Goal: Information Seeking & Learning: Learn about a topic

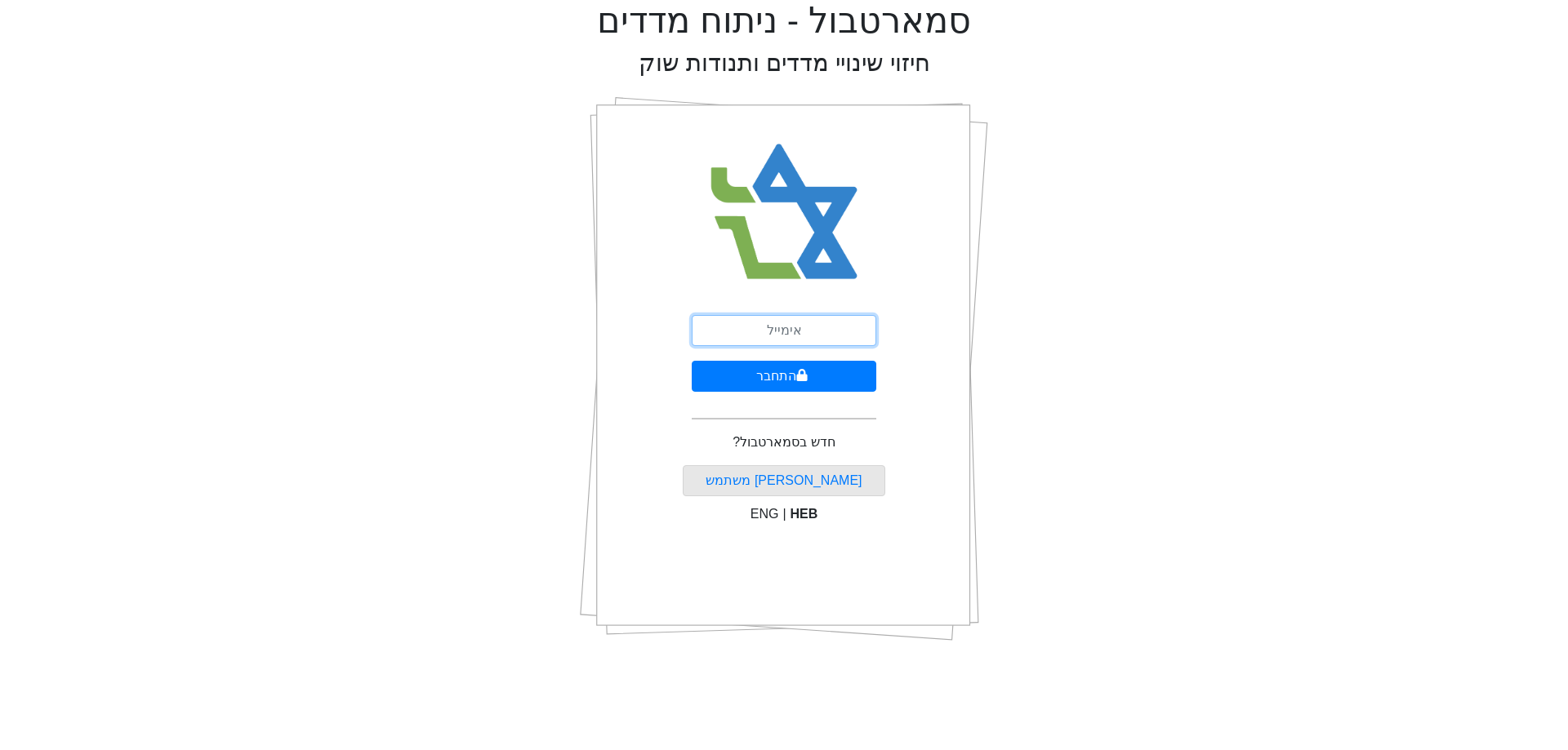
click at [821, 338] on input "email" at bounding box center [783, 330] width 184 height 31
type input "[EMAIL_ADDRESS][DOMAIN_NAME]"
click at [820, 382] on button "התחבר" at bounding box center [783, 375] width 184 height 31
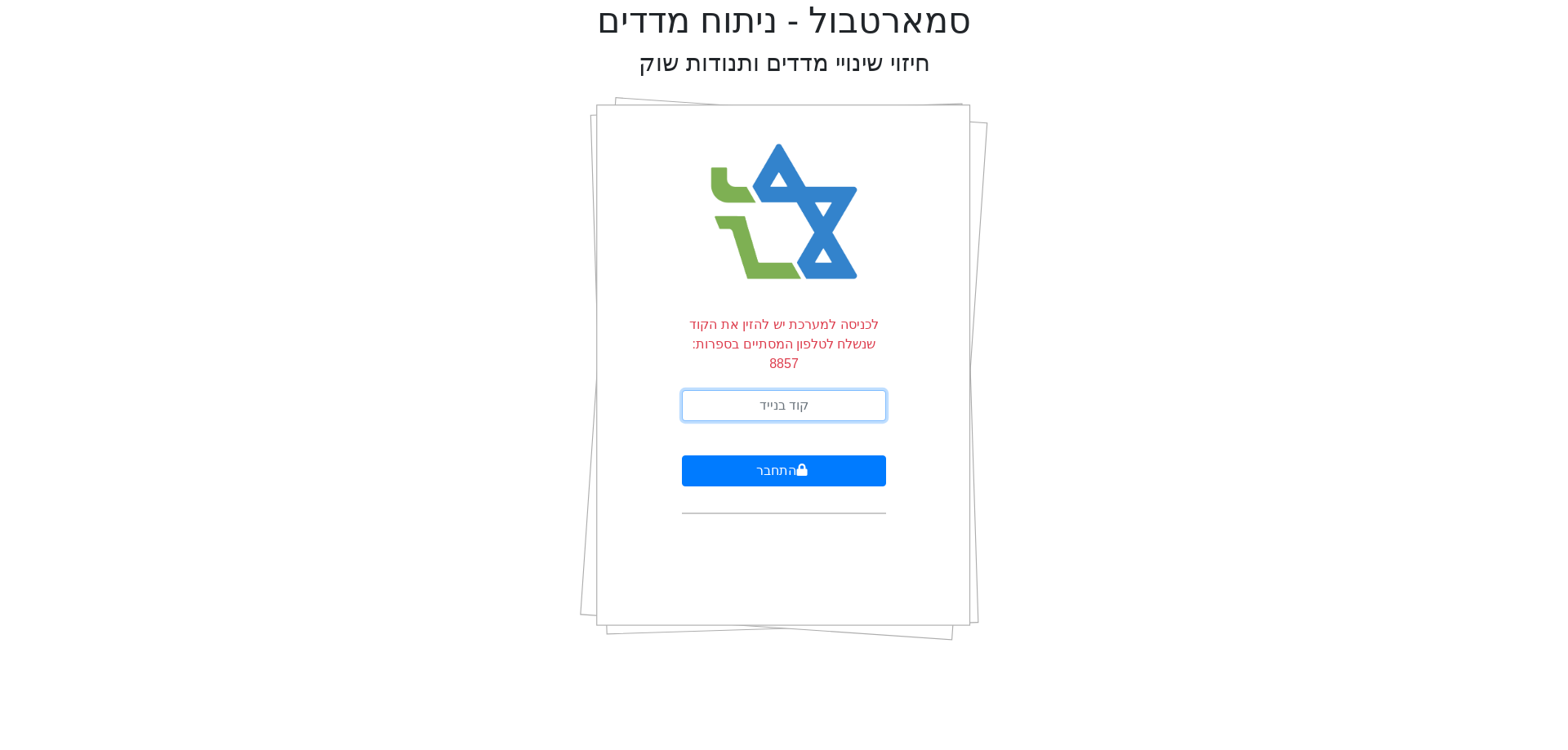
click at [820, 390] on input "text" at bounding box center [783, 405] width 204 height 31
click at [832, 390] on input "text" at bounding box center [783, 405] width 204 height 31
click at [800, 390] on input "text" at bounding box center [783, 405] width 204 height 31
click at [806, 390] on input "text" at bounding box center [783, 405] width 204 height 31
click at [833, 391] on input "text" at bounding box center [783, 405] width 204 height 31
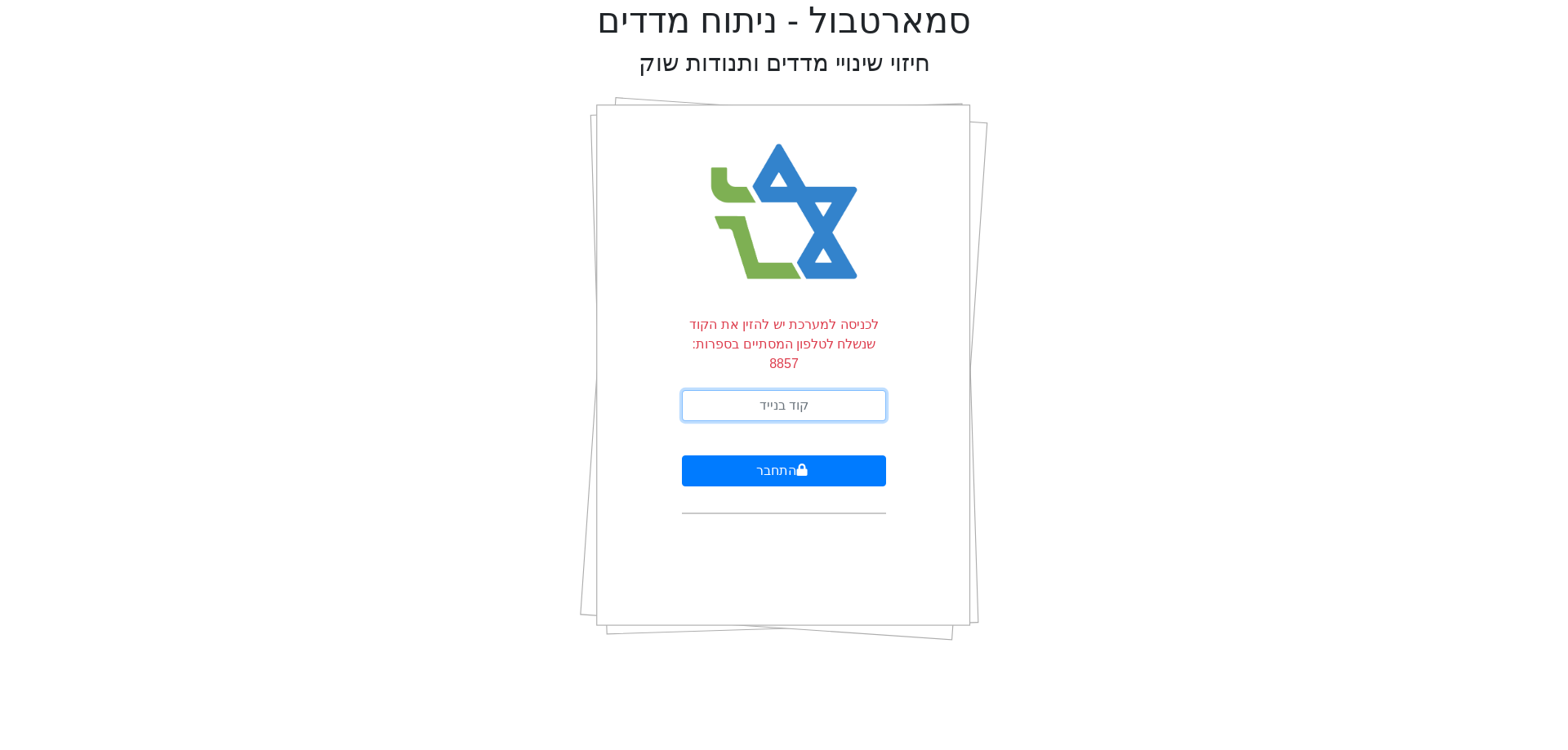
click at [833, 391] on input "text" at bounding box center [783, 405] width 204 height 31
type input "3"
type input "627271"
click at [682, 456] on button "התחבר" at bounding box center [783, 471] width 204 height 31
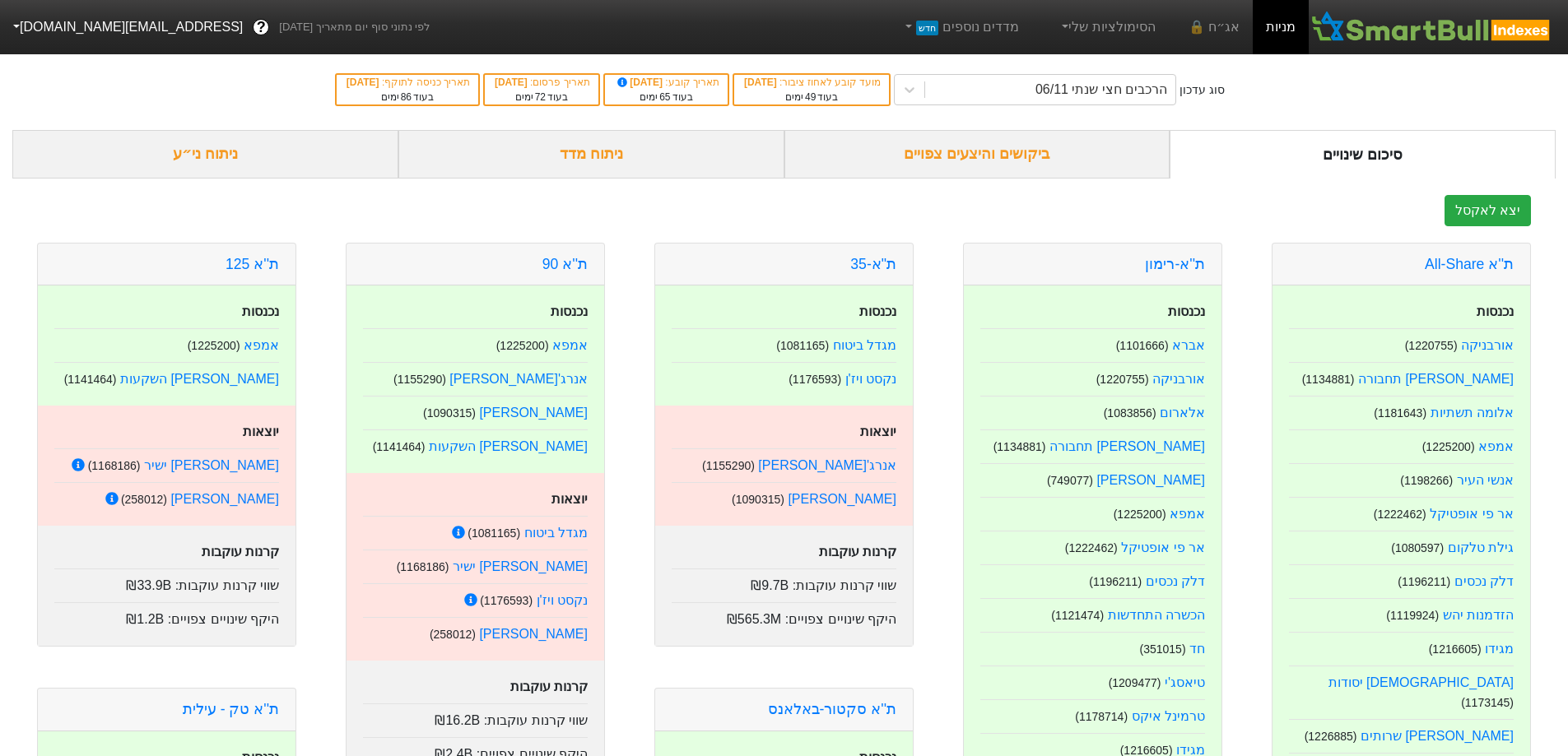
click at [213, 155] on div "ניתוח ני״ע" at bounding box center [205, 154] width 386 height 49
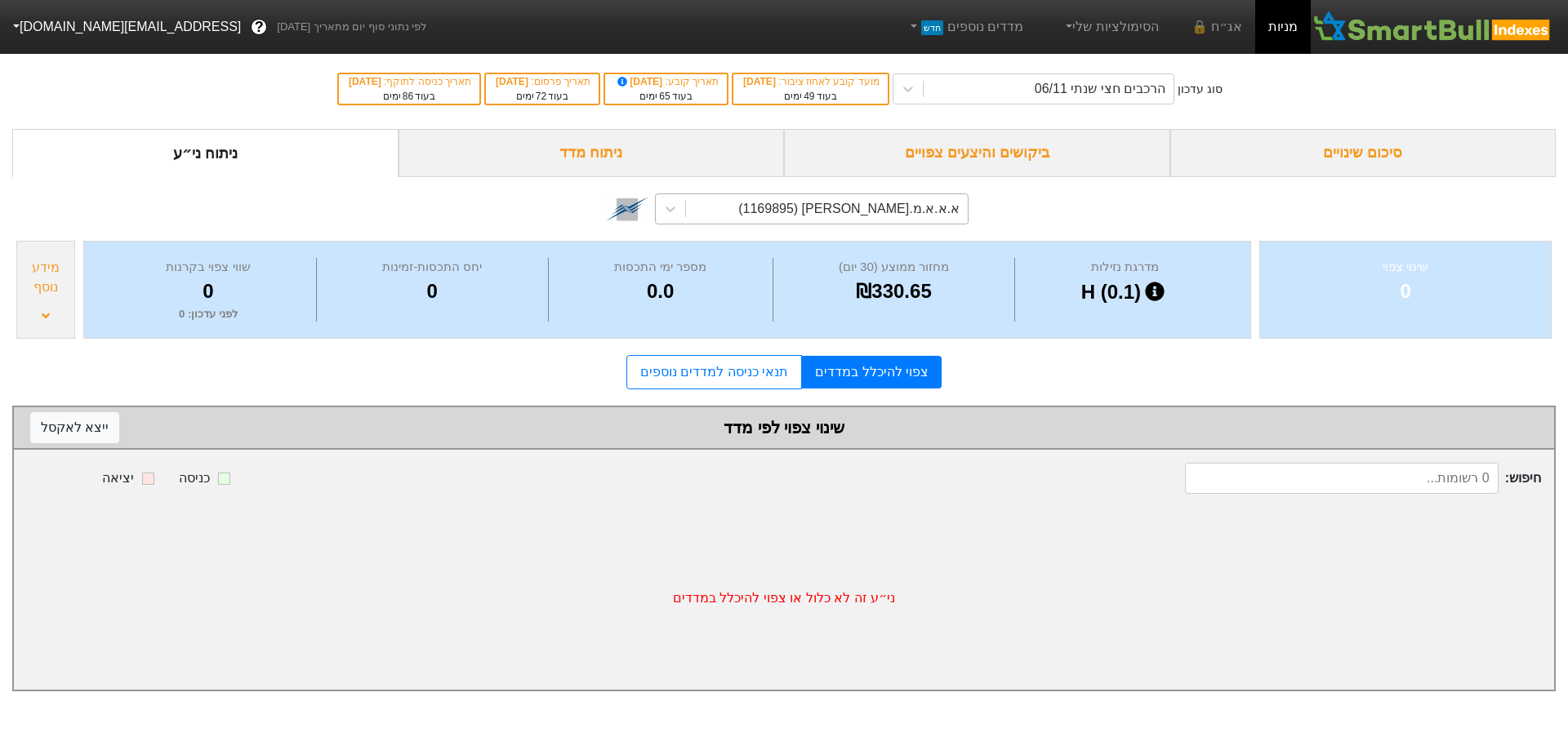
click at [918, 212] on div "א.א.א.מ.[PERSON_NAME] (1169895)" at bounding box center [848, 209] width 221 height 19
click at [867, 215] on div "א.א.א.מ.[PERSON_NAME] (1169895)" at bounding box center [848, 209] width 221 height 19
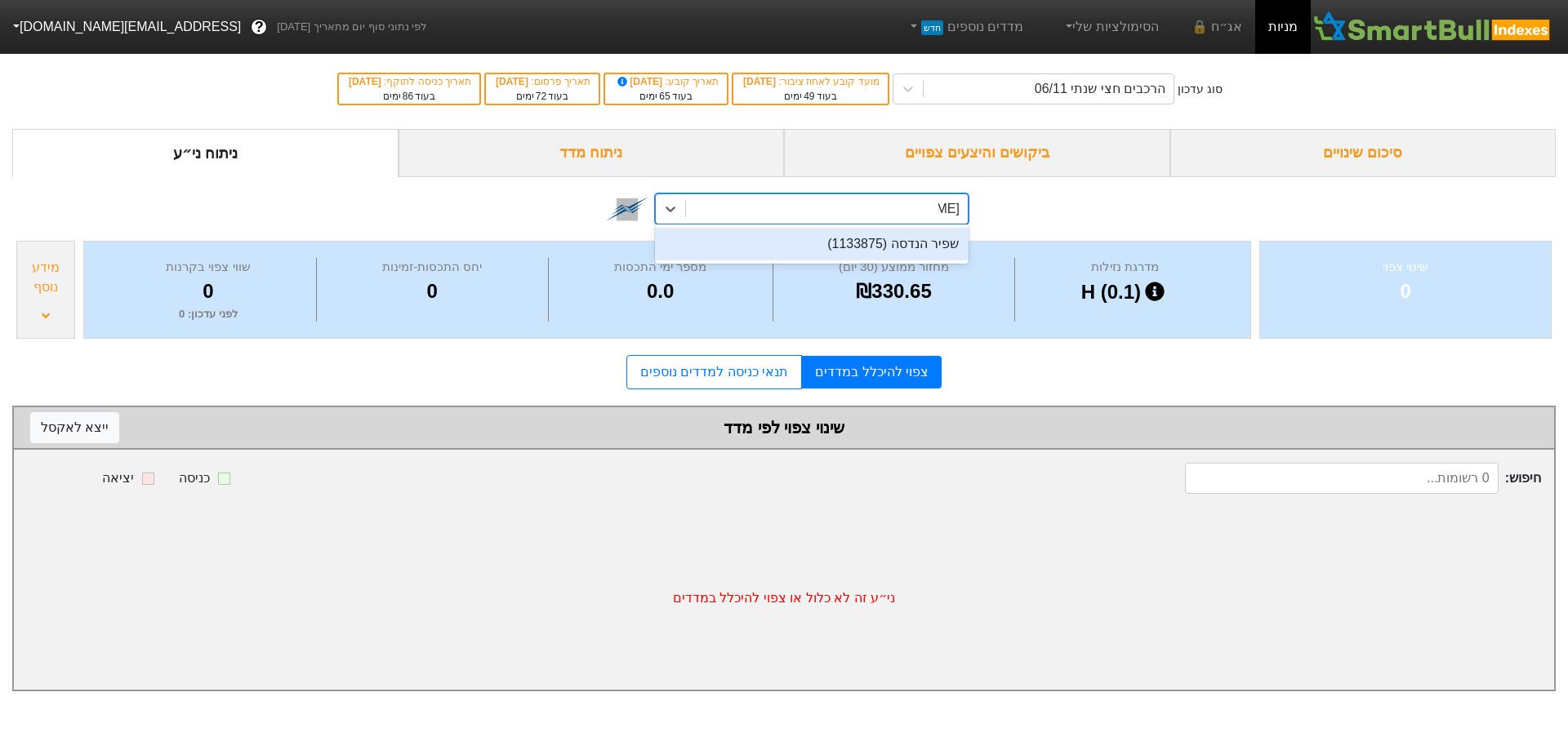
type input "שפיר"
click at [868, 254] on div "שפיר הנדסה (1133875)" at bounding box center [812, 243] width 314 height 33
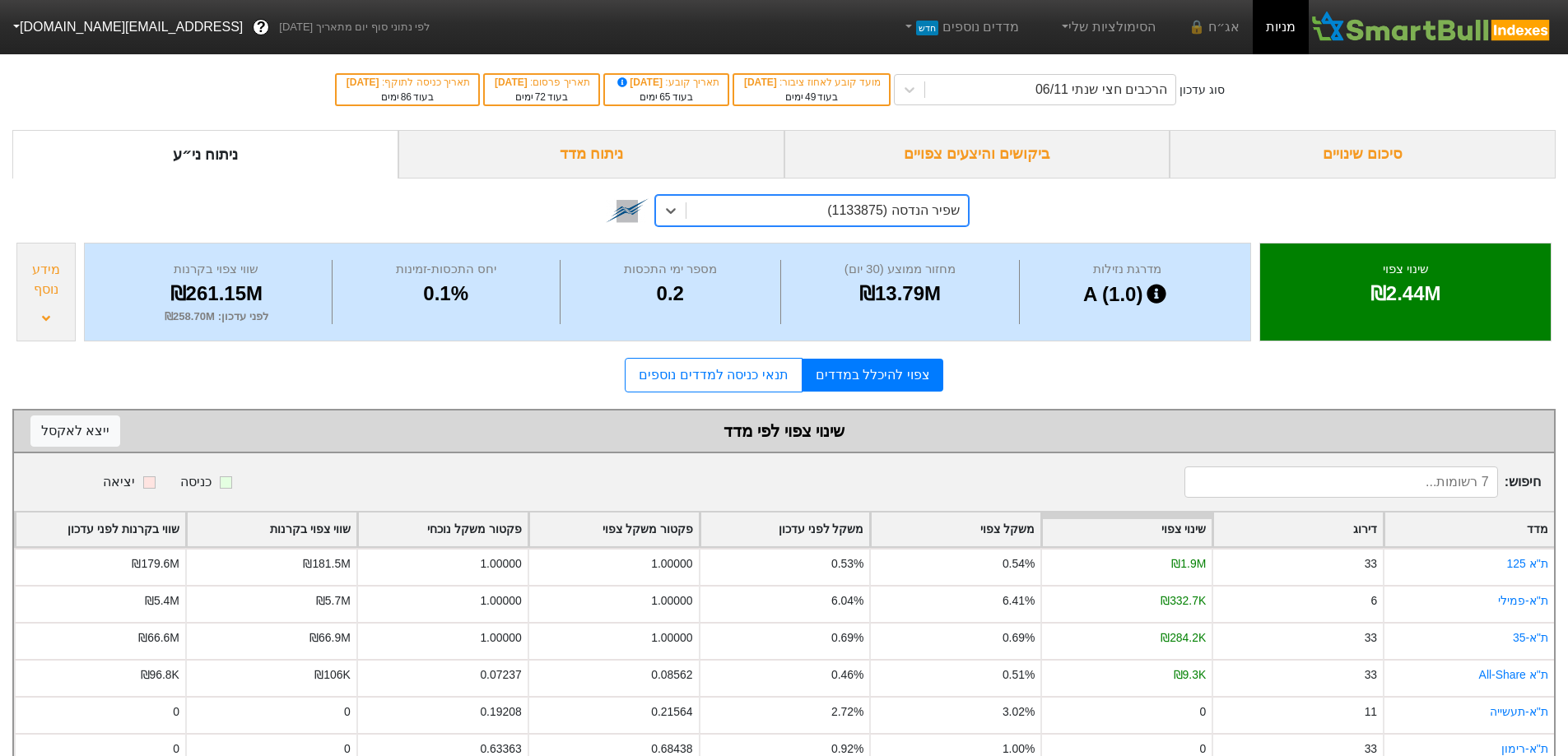
click at [65, 296] on div "מידע נוסף" at bounding box center [46, 280] width 50 height 39
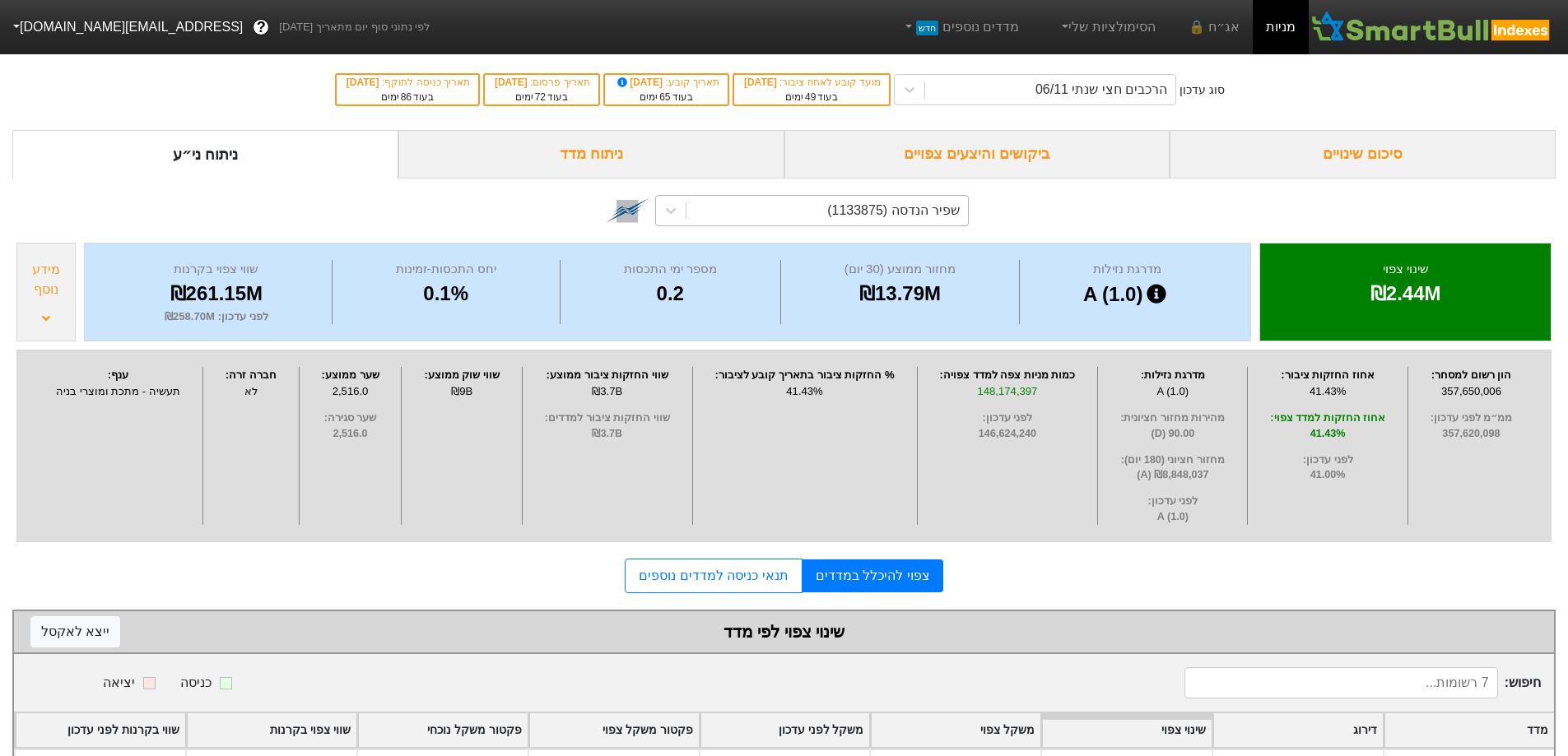
click at [65, 296] on div "מידע נוסף" at bounding box center [46, 280] width 50 height 39
